Goal: Transaction & Acquisition: Purchase product/service

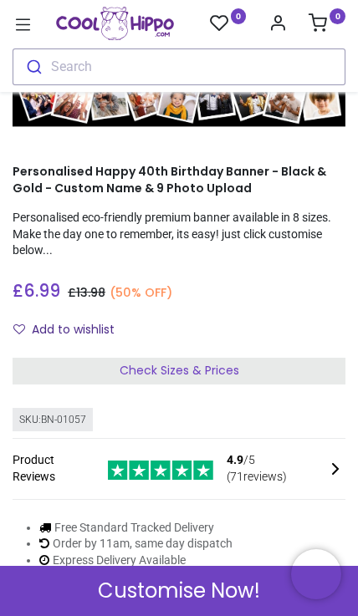
scroll to position [109, 0]
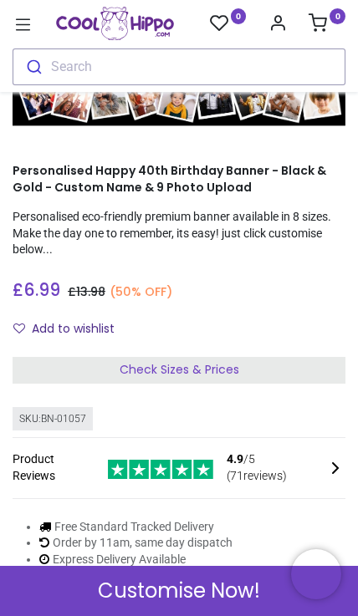
click at [284, 361] on div "Check Sizes & Prices" at bounding box center [179, 370] width 333 height 27
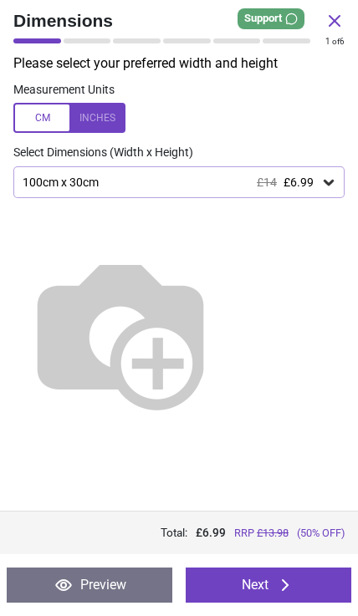
click at [324, 180] on icon at bounding box center [329, 183] width 10 height 6
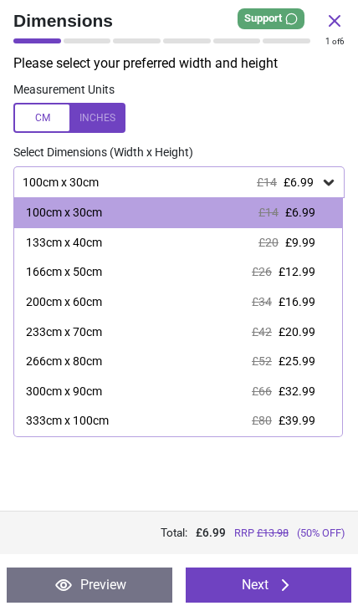
click at [297, 420] on span "£39.99" at bounding box center [296, 420] width 37 height 13
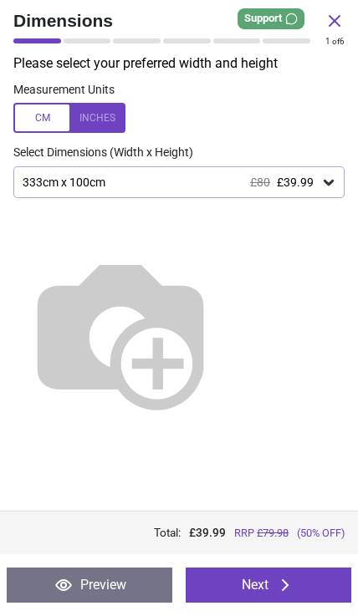
click at [310, 186] on span "£39.99" at bounding box center [295, 182] width 37 height 13
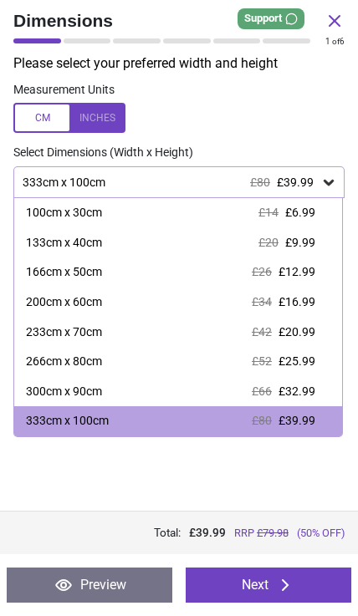
click at [332, 184] on icon at bounding box center [328, 182] width 17 height 17
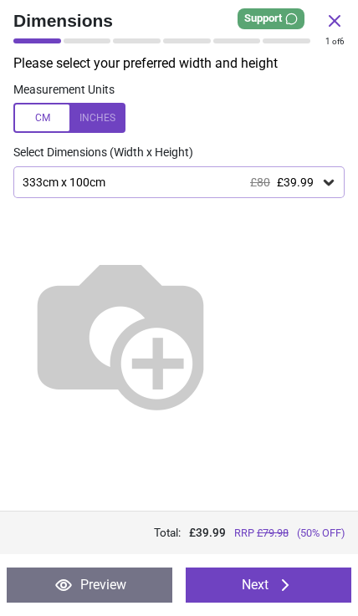
click at [288, 584] on icon at bounding box center [285, 585] width 7 height 12
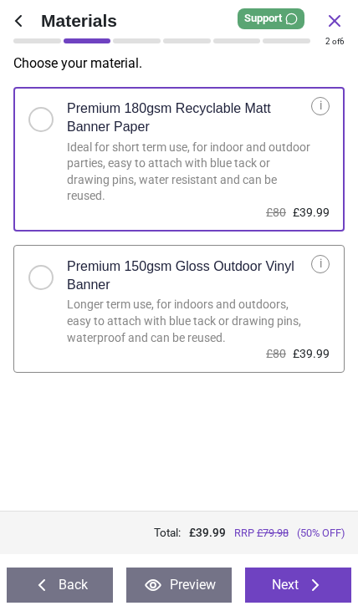
click at [317, 585] on icon at bounding box center [315, 585] width 7 height 12
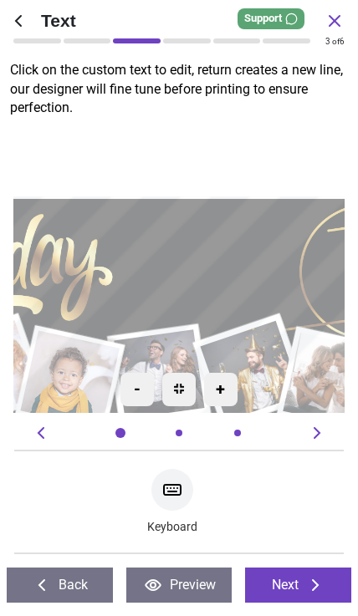
click at [238, 258] on textarea at bounding box center [210, 261] width 175 height 50
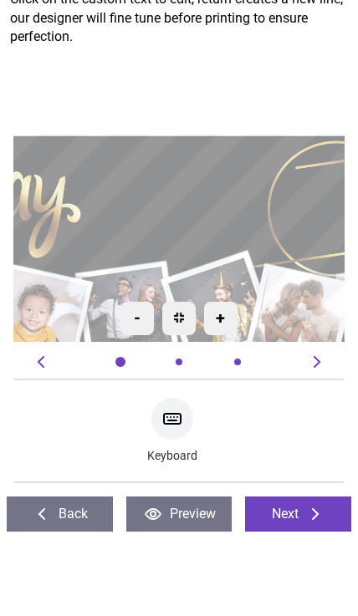
type textarea "*"
type textarea "**********"
click at [303, 236] on textarea at bounding box center [313, 281] width 111 height 92
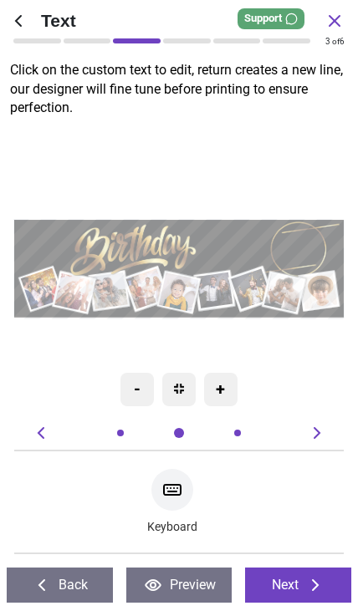
click at [301, 247] on textarea at bounding box center [288, 250] width 44 height 37
click at [306, 247] on textarea at bounding box center [288, 250] width 44 height 37
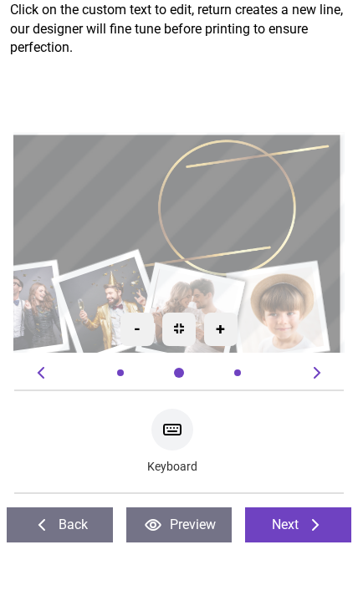
type textarea "*"
click at [278, 220] on textarea at bounding box center [272, 232] width 42 height 24
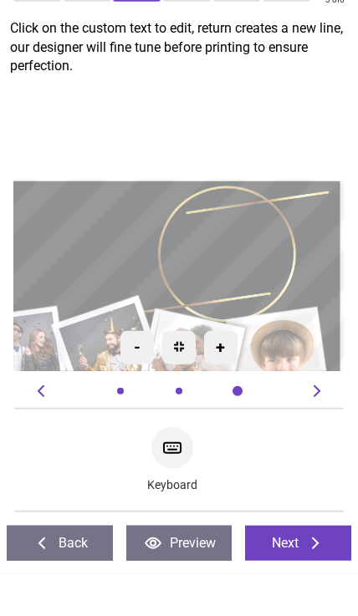
click at [257, 262] on textarea at bounding box center [204, 298] width 111 height 92
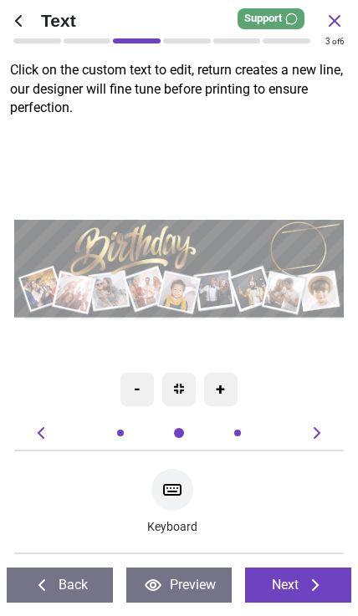
click at [20, 13] on icon at bounding box center [18, 21] width 20 height 20
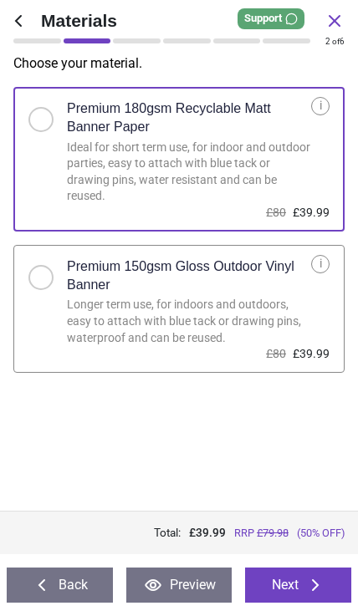
click at [21, 17] on icon at bounding box center [18, 21] width 20 height 20
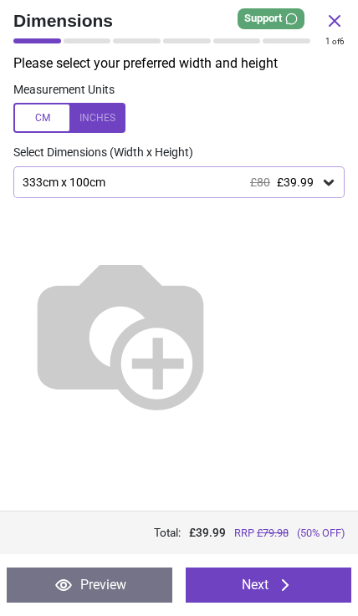
click at [342, 21] on icon at bounding box center [334, 21] width 20 height 20
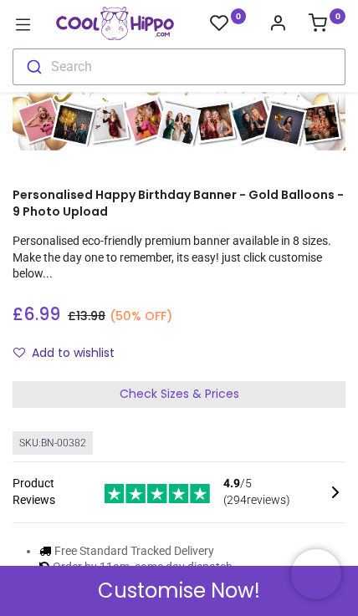
scroll to position [85, 0]
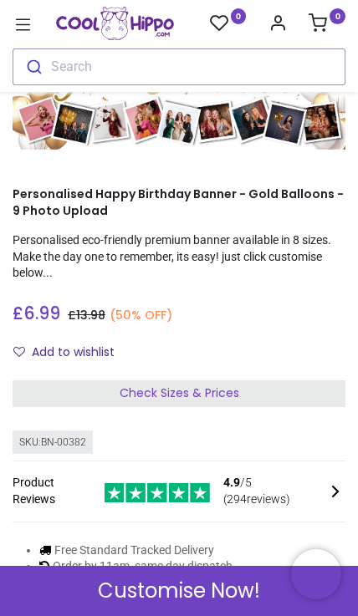
click at [322, 401] on div "Check Sizes & Prices" at bounding box center [179, 393] width 333 height 27
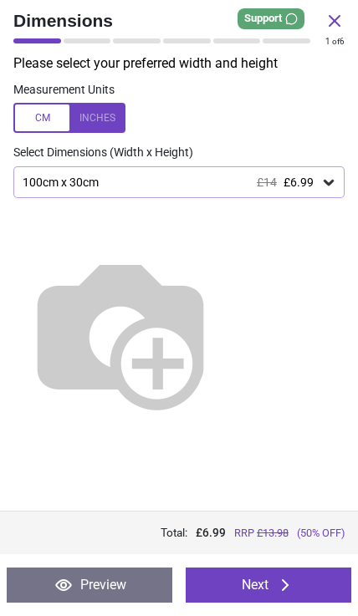
click at [334, 189] on icon at bounding box center [328, 182] width 17 height 17
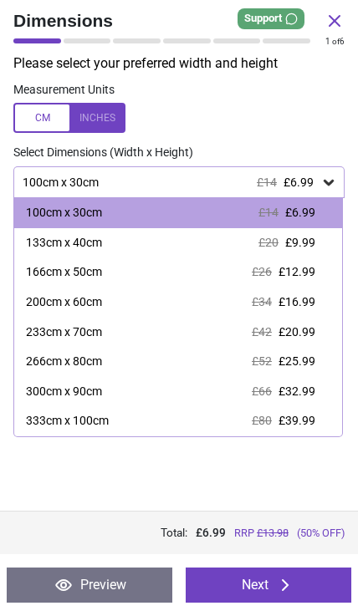
click at [313, 417] on span "£39.99" at bounding box center [296, 420] width 37 height 13
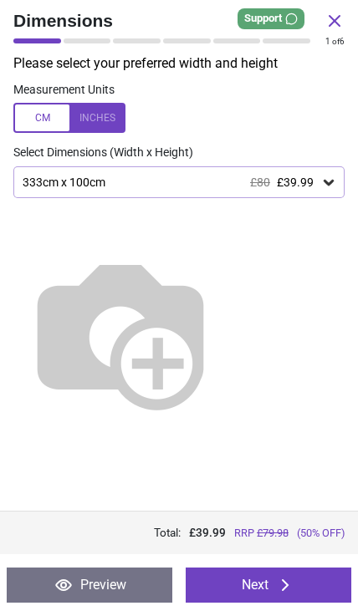
click at [298, 592] on button "Next" at bounding box center [269, 585] width 166 height 35
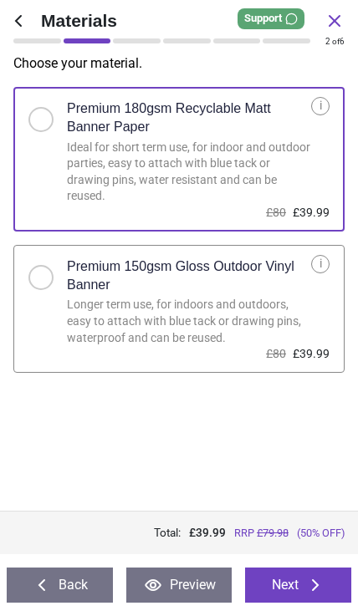
click at [317, 594] on icon at bounding box center [315, 585] width 20 height 20
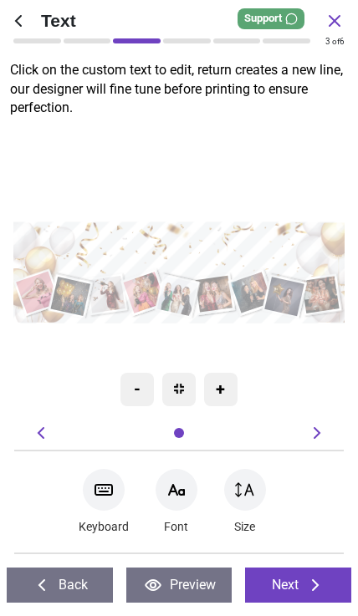
click at [66, 241] on textarea at bounding box center [179, 252] width 318 height 46
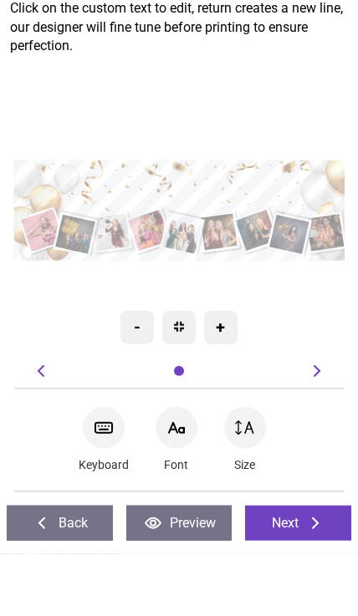
type textarea "**********"
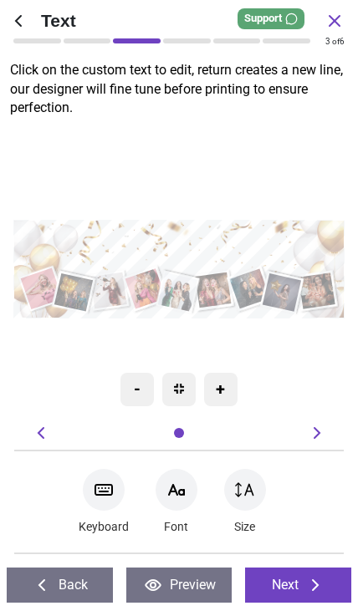
click at [312, 579] on icon at bounding box center [315, 585] width 20 height 20
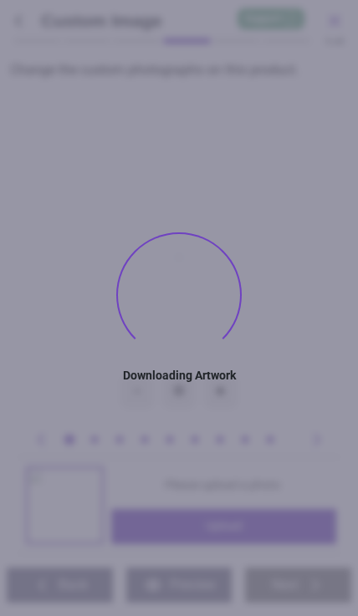
type textarea "**********"
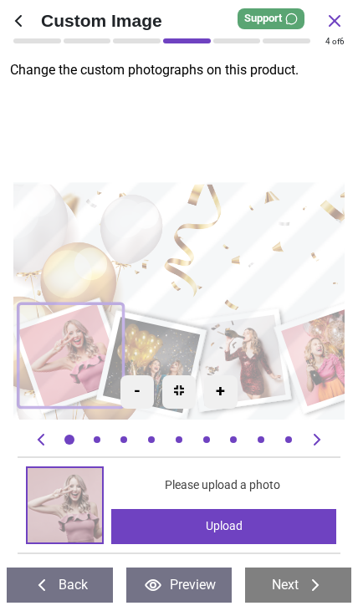
click at [9, 3] on div "Custom Image 4 of 5 4 of 6" at bounding box center [179, 27] width 358 height 54
click at [17, 20] on icon at bounding box center [18, 21] width 7 height 12
